Goal: Task Accomplishment & Management: Manage account settings

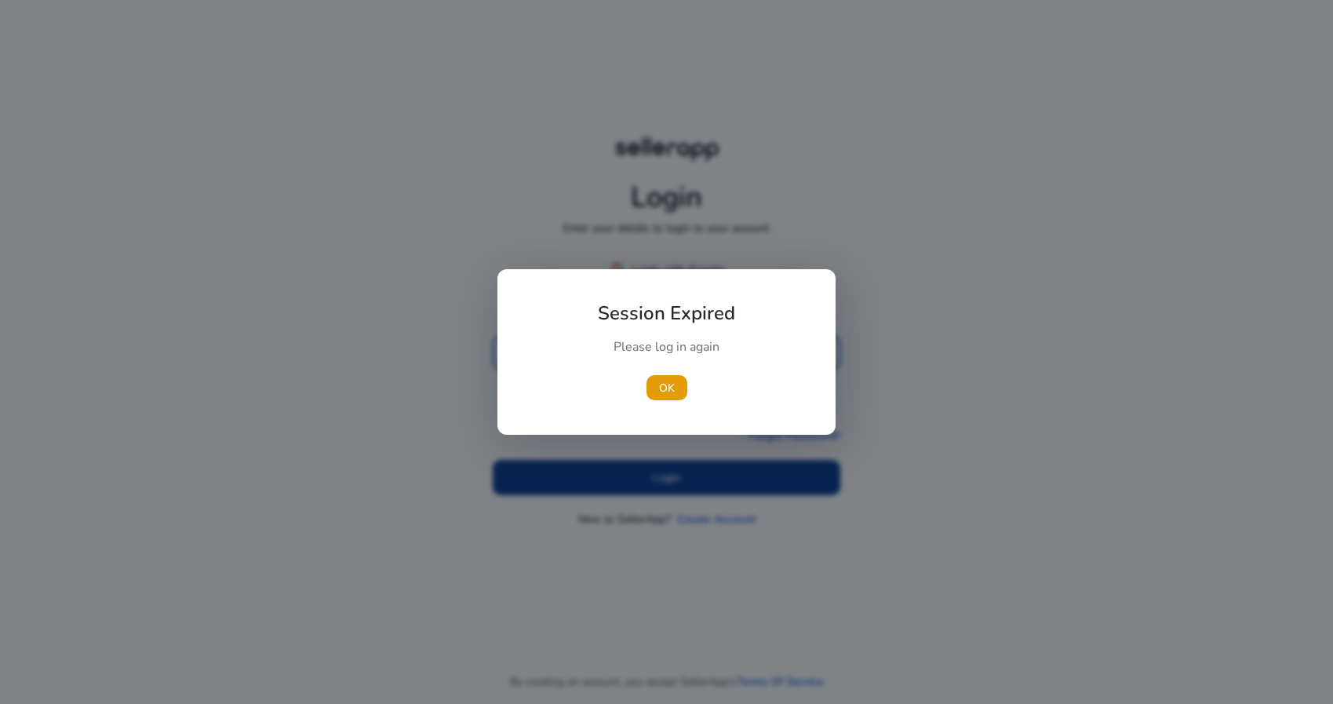
type input "**********"
click at [634, 477] on div at bounding box center [666, 352] width 1333 height 704
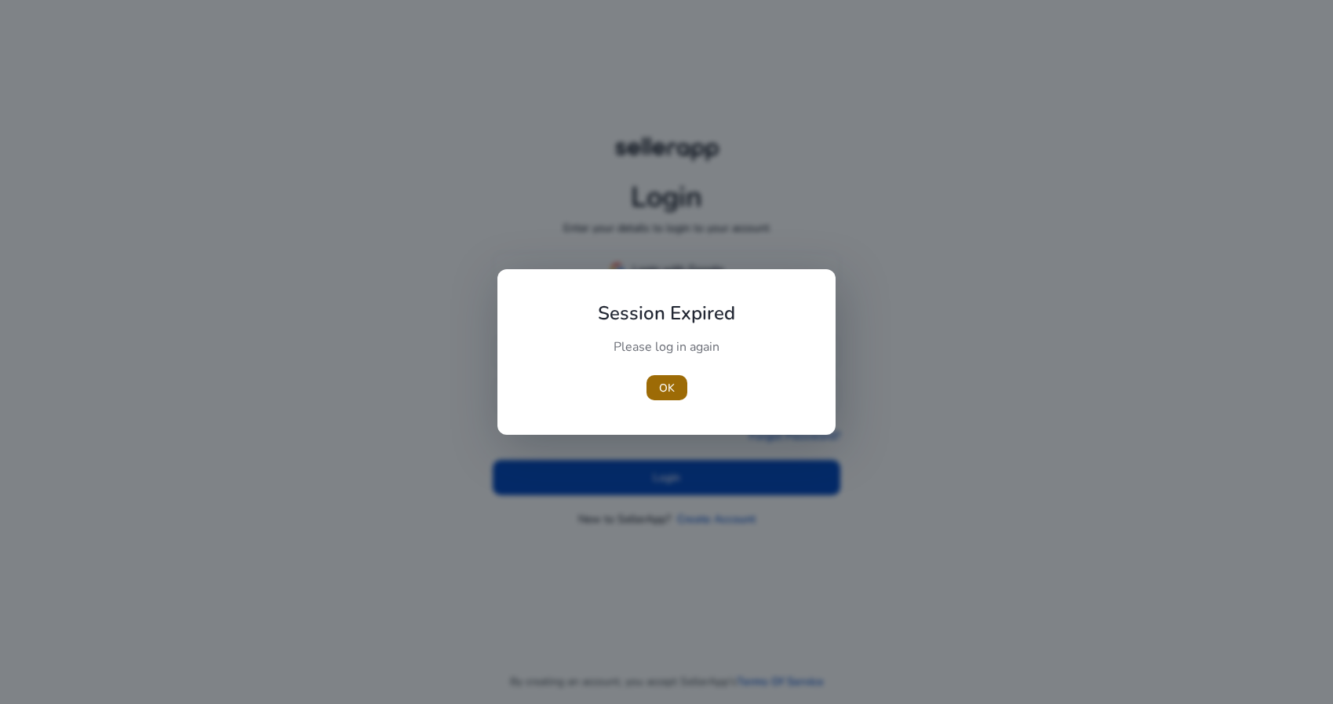
click at [676, 389] on span "button" at bounding box center [667, 388] width 41 height 38
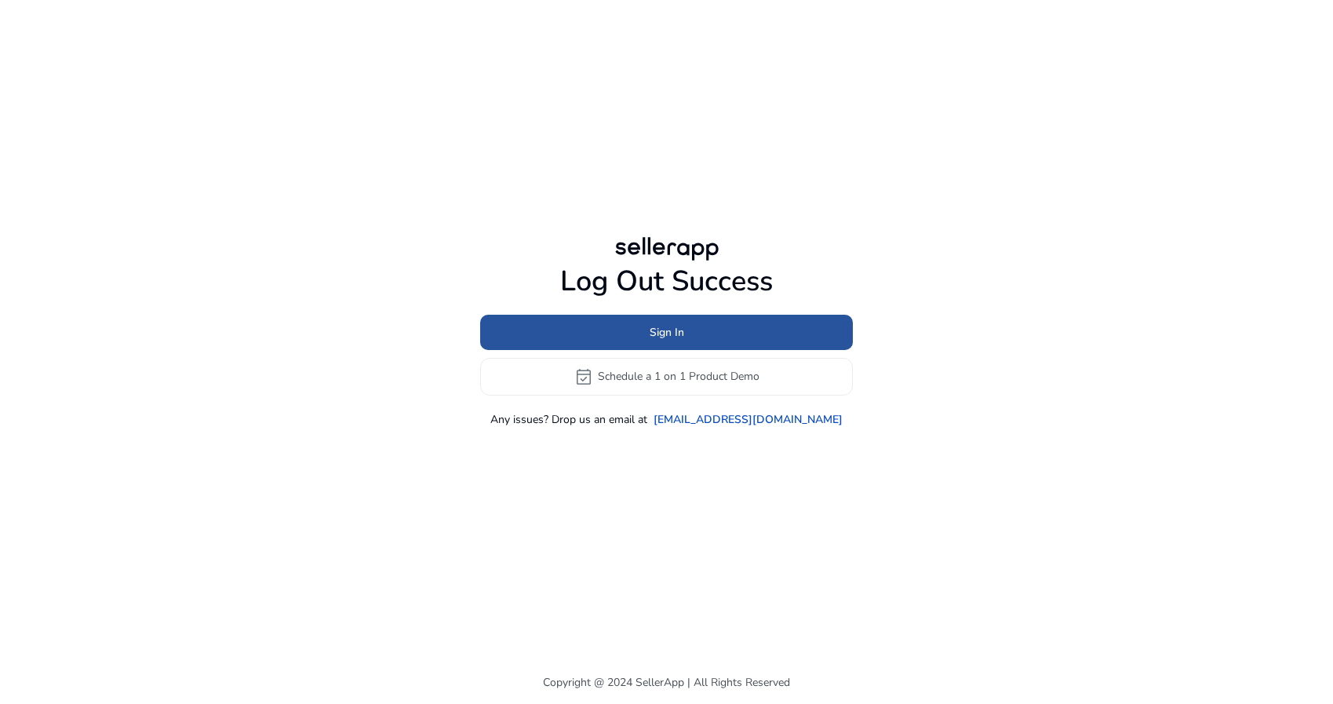
click at [714, 322] on span at bounding box center [666, 332] width 373 height 38
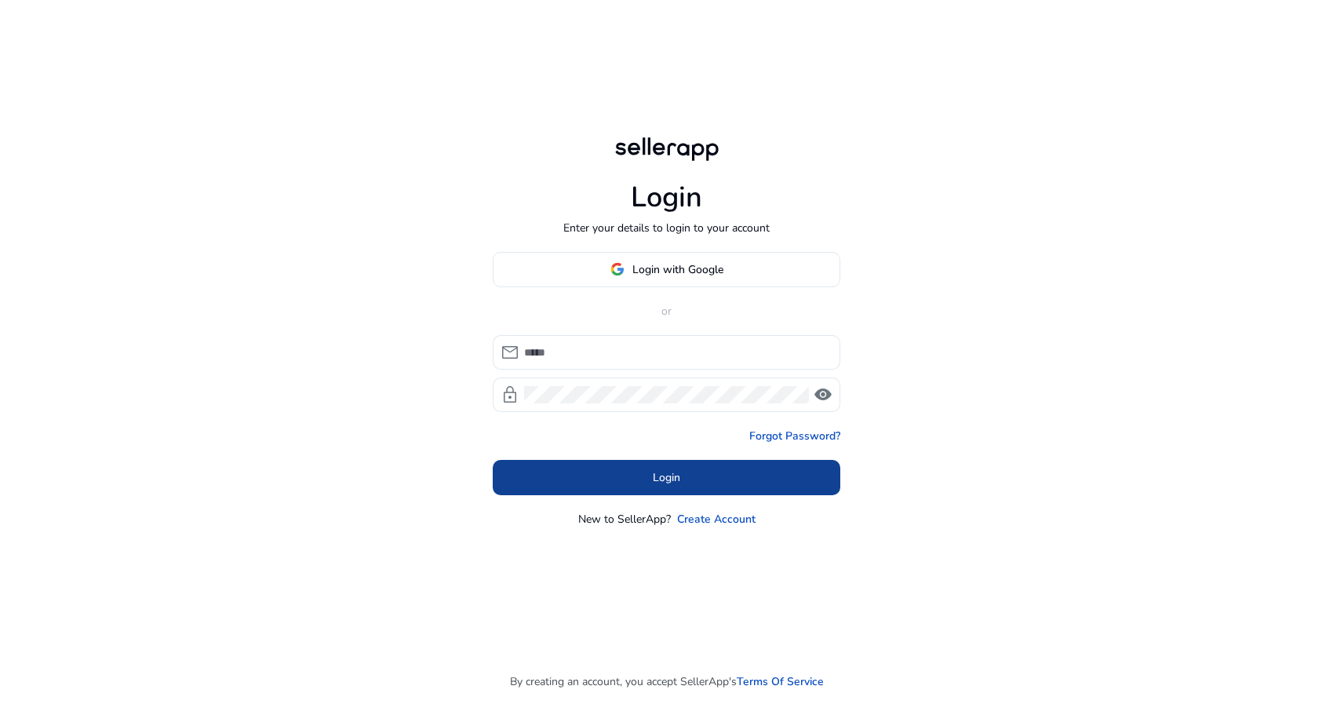
type input "**********"
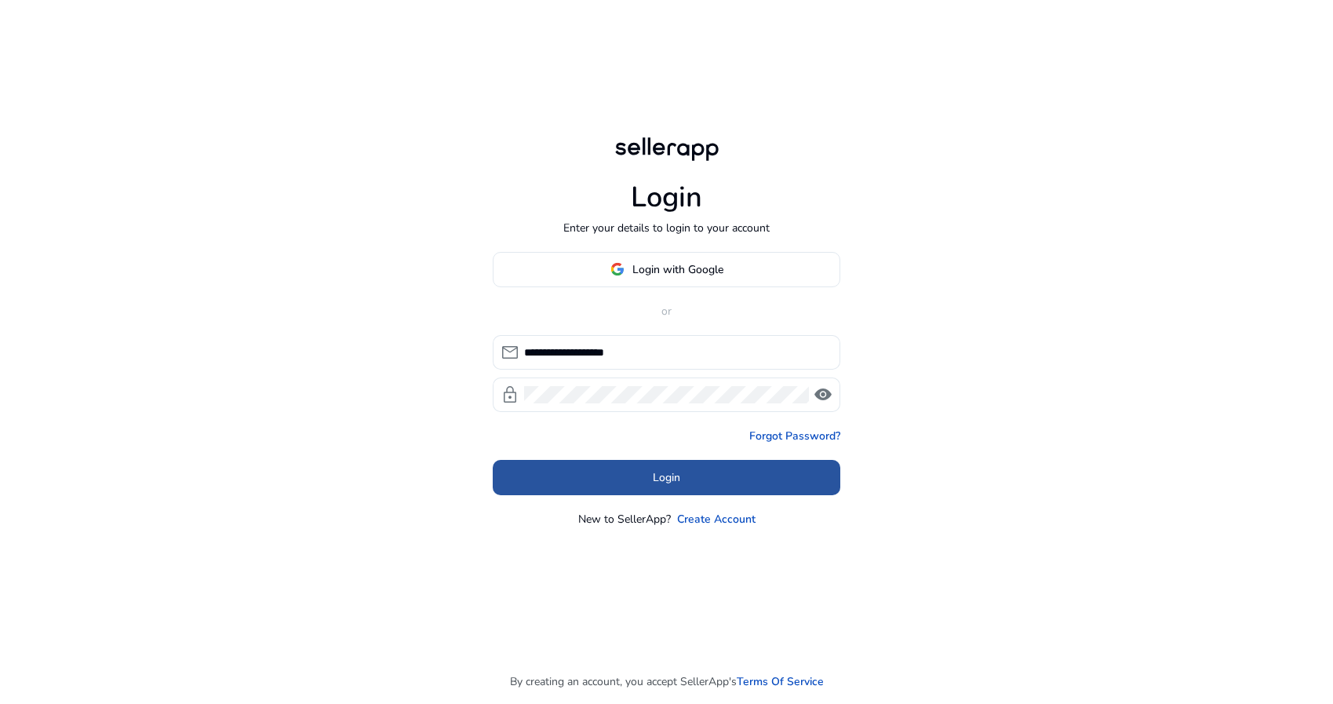
click at [676, 467] on span at bounding box center [667, 477] width 348 height 38
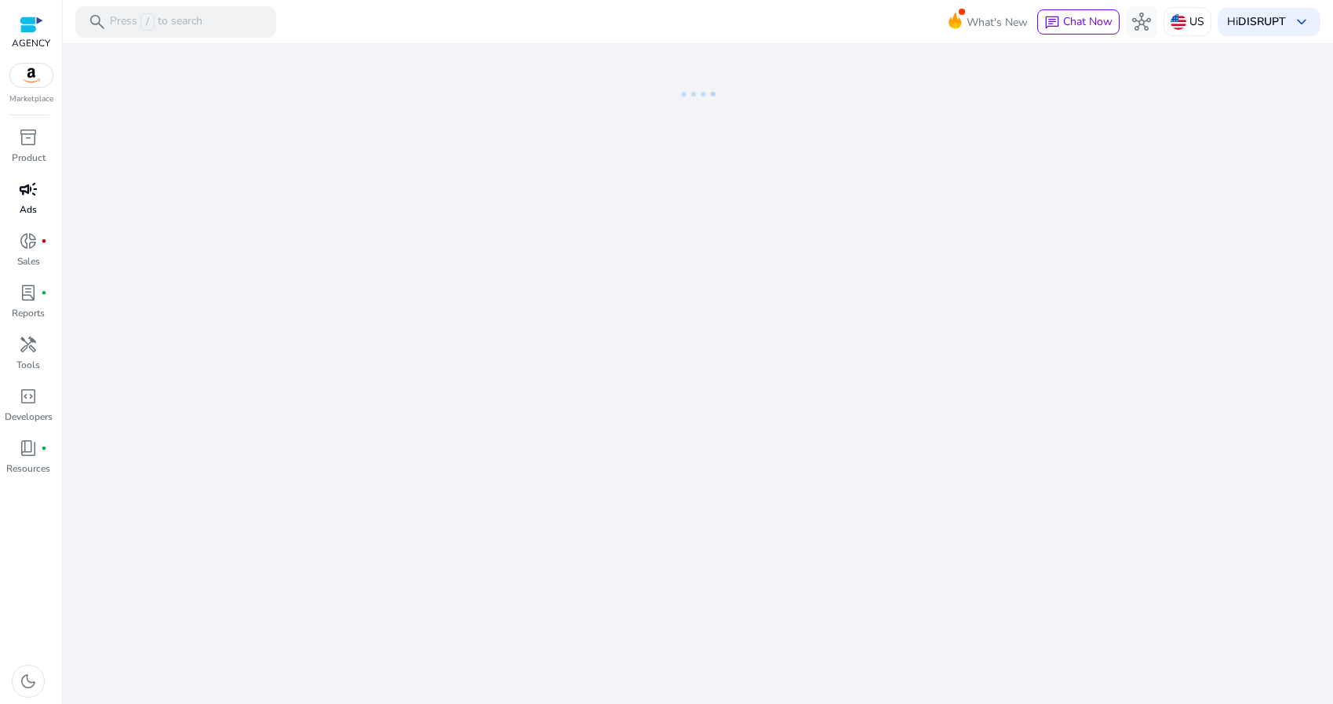
click at [18, 191] on div "campaign" at bounding box center [28, 189] width 44 height 25
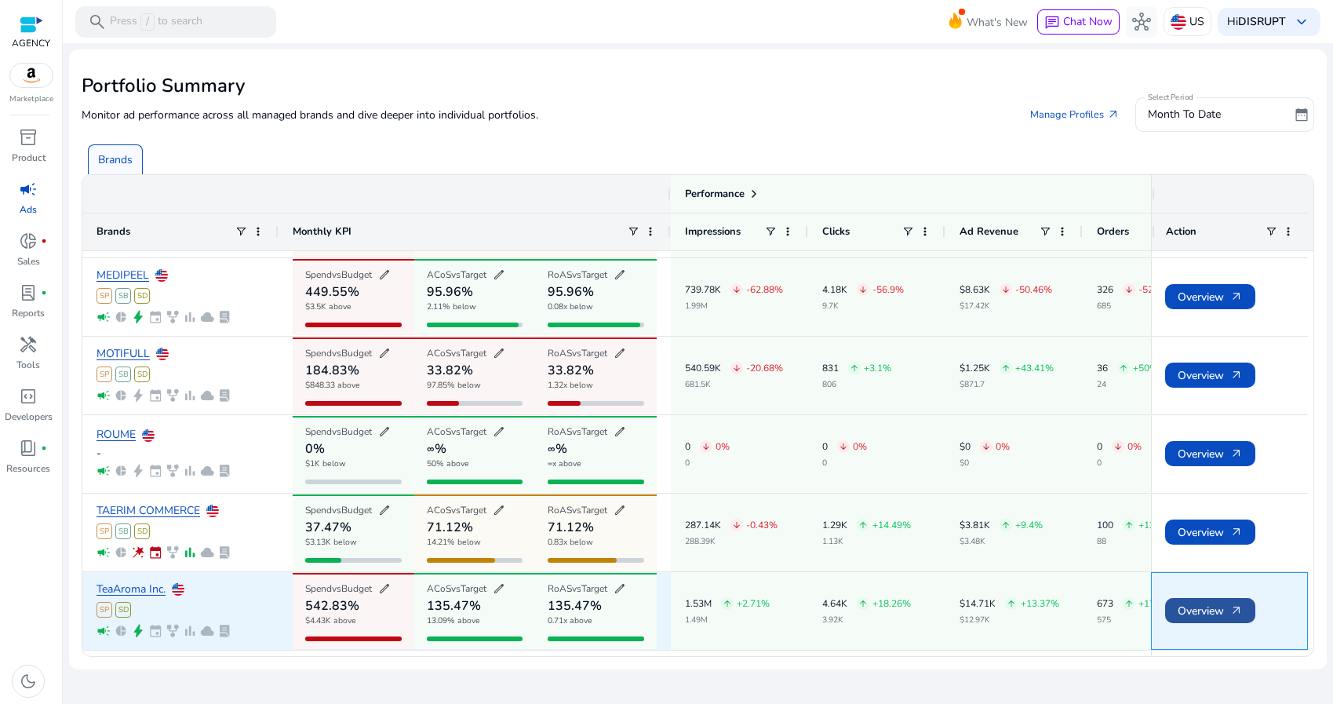
click at [1204, 603] on span "Overview arrow_outward" at bounding box center [1210, 611] width 65 height 32
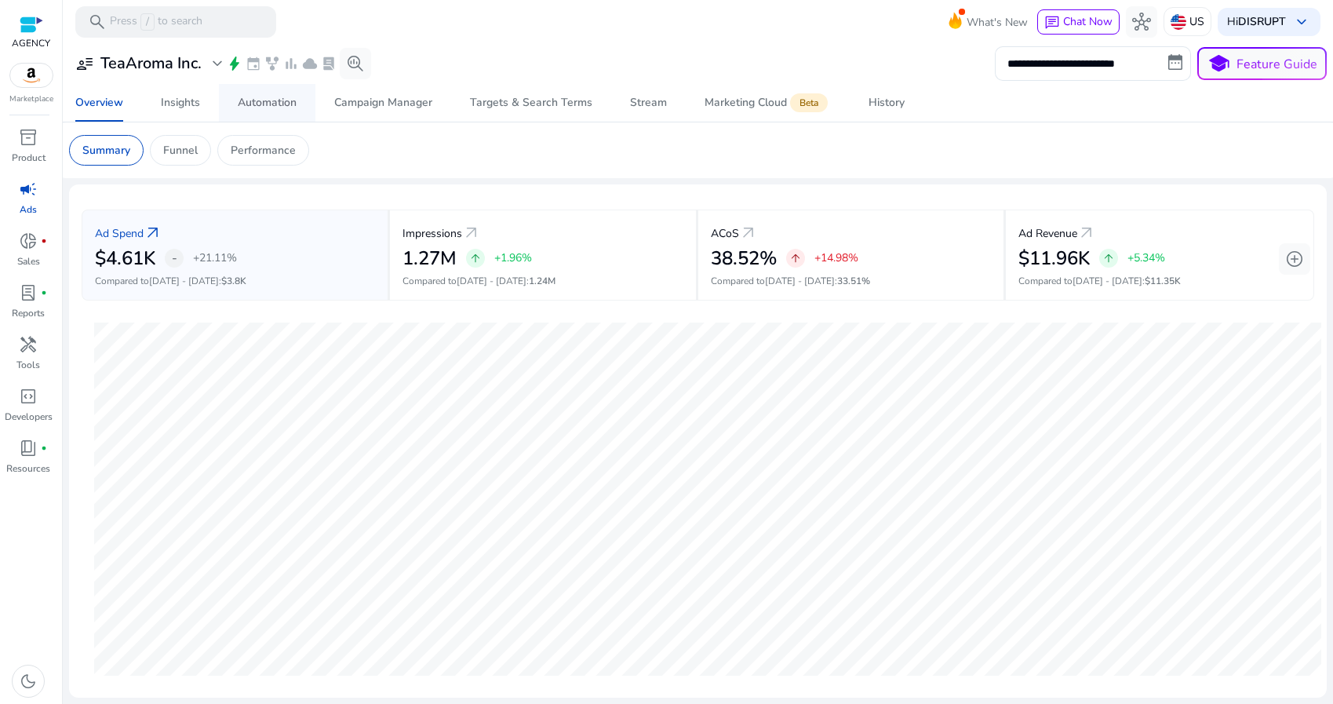
click at [303, 95] on link "Automation" at bounding box center [267, 103] width 97 height 38
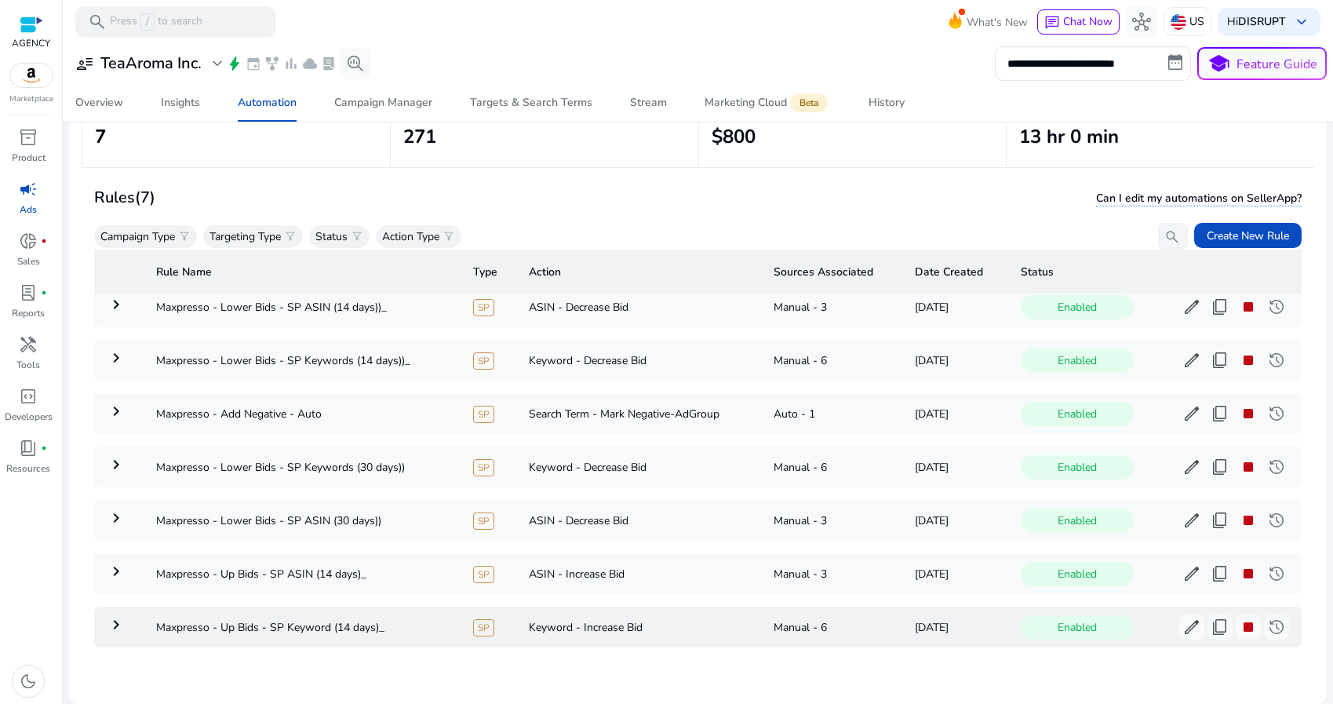
click at [115, 616] on mat-icon "keyboard_arrow_right" at bounding box center [116, 624] width 19 height 19
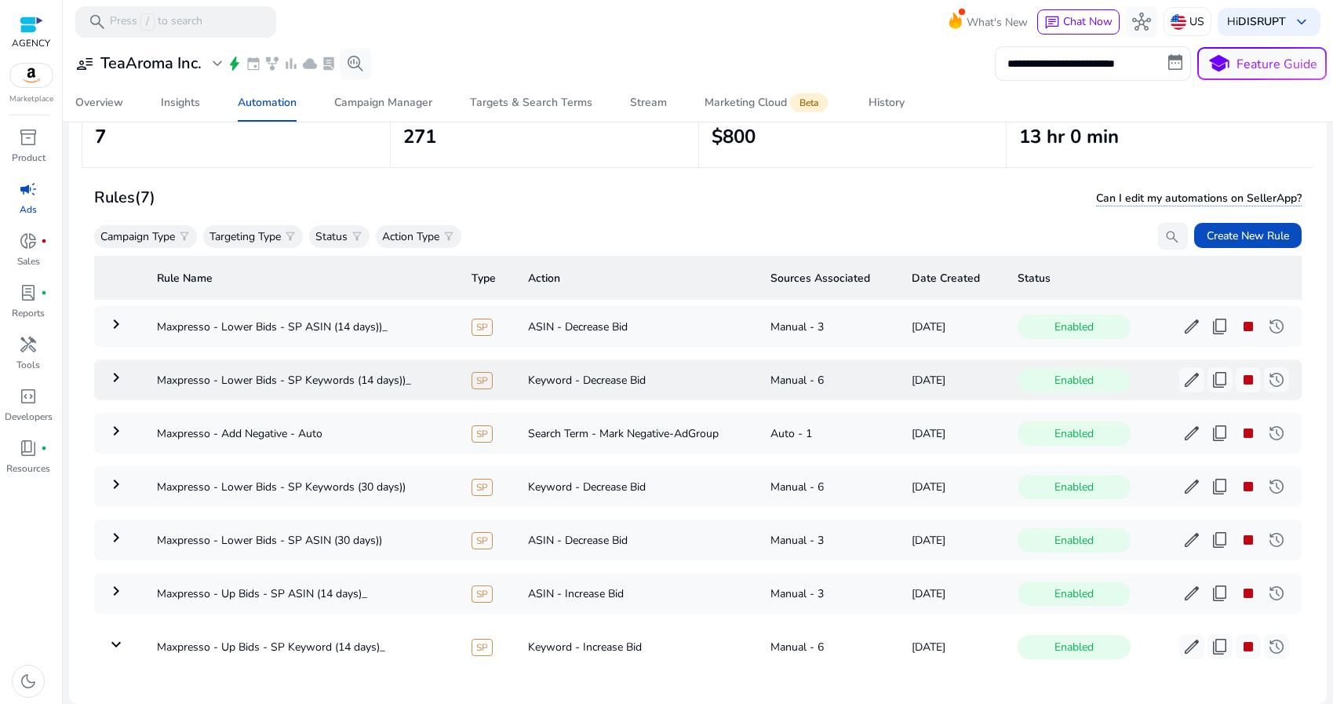
click at [117, 370] on mat-icon "keyboard_arrow_right" at bounding box center [116, 377] width 19 height 19
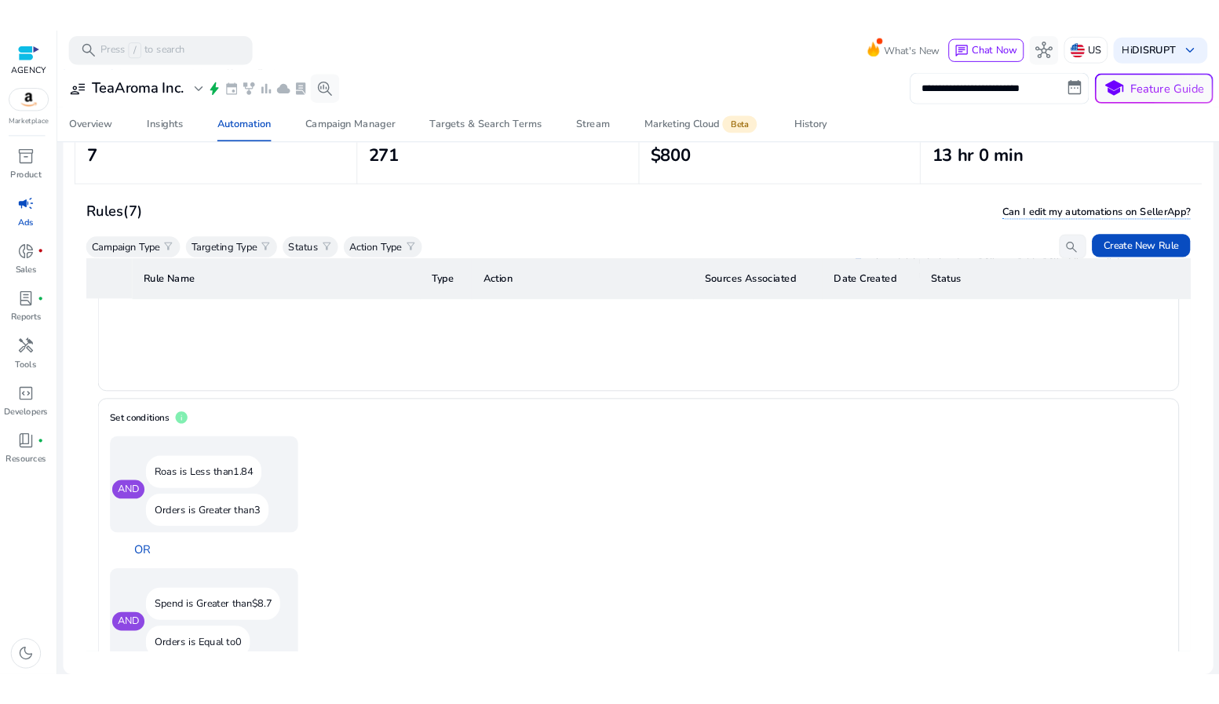
scroll to position [913, 0]
